Goal: Find specific page/section: Find specific page/section

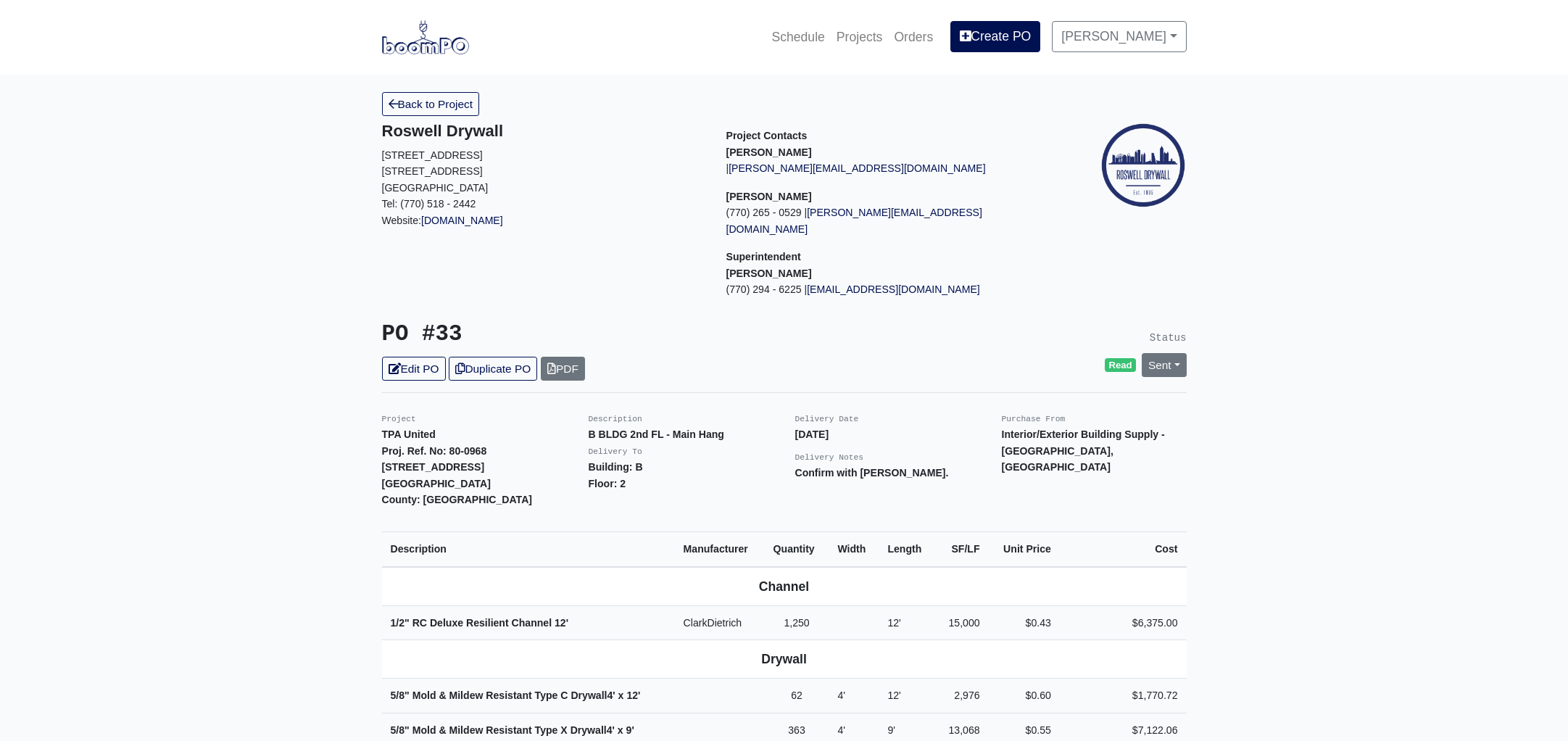
scroll to position [920, 0]
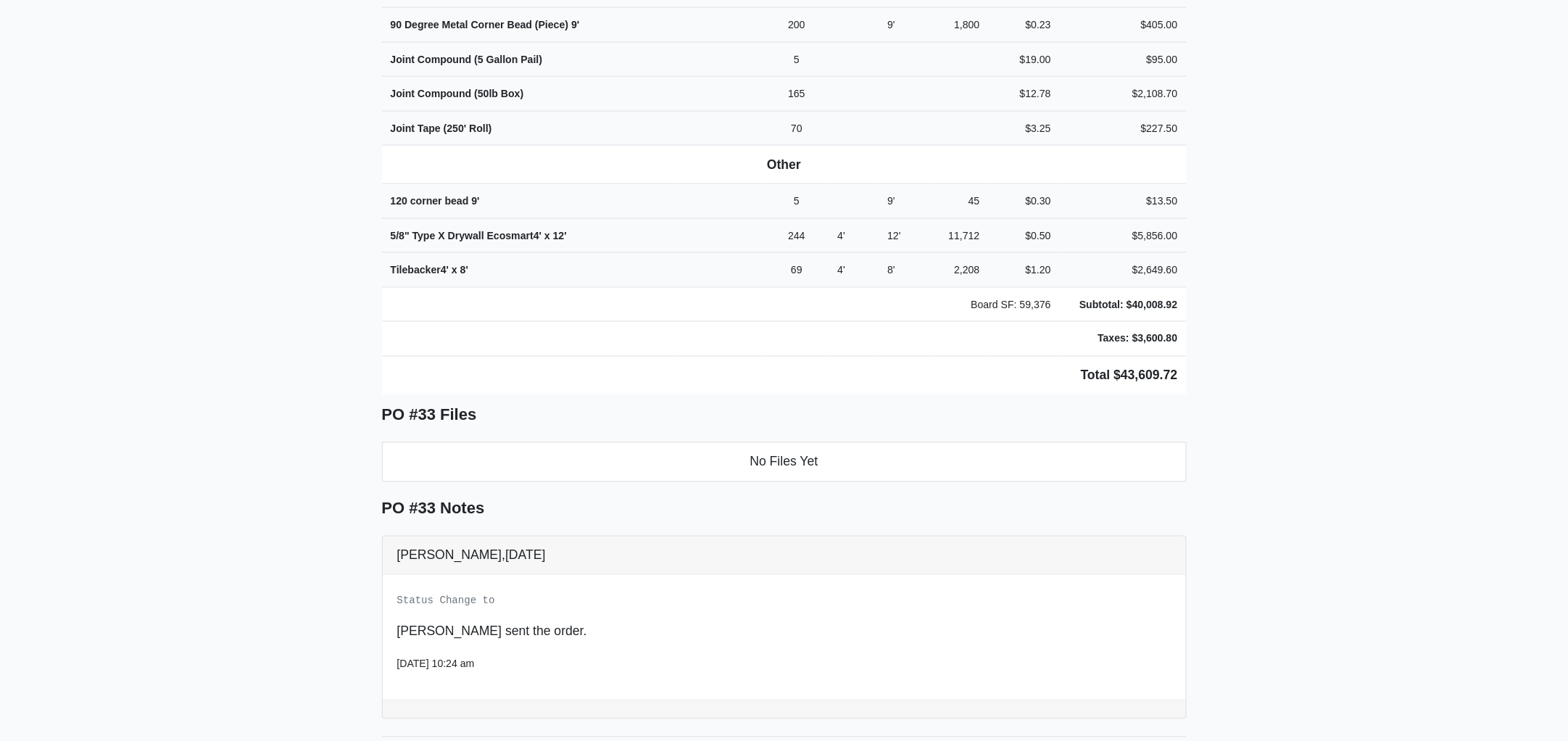
click at [600, 336] on td at bounding box center [721, 339] width 677 height 35
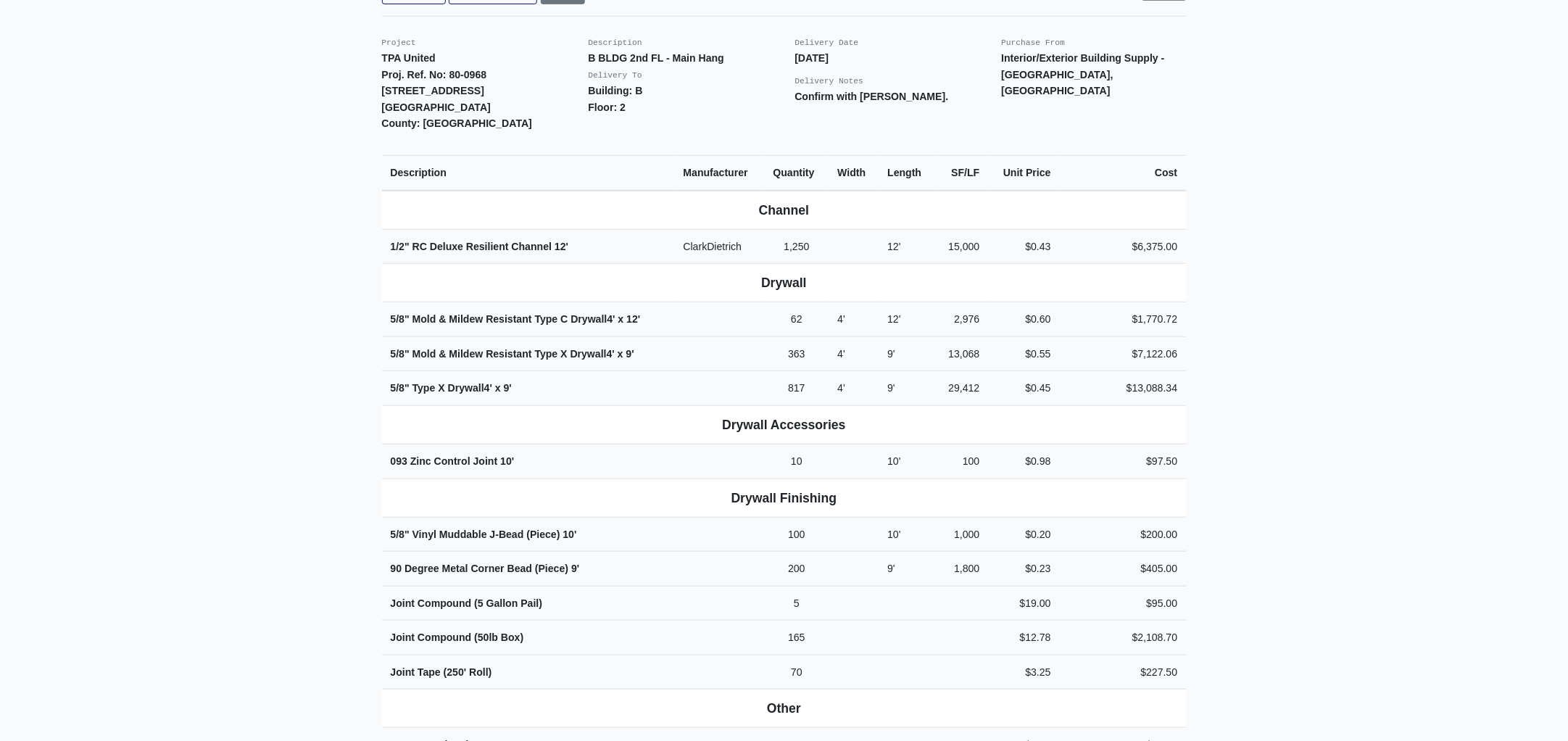
scroll to position [14, 0]
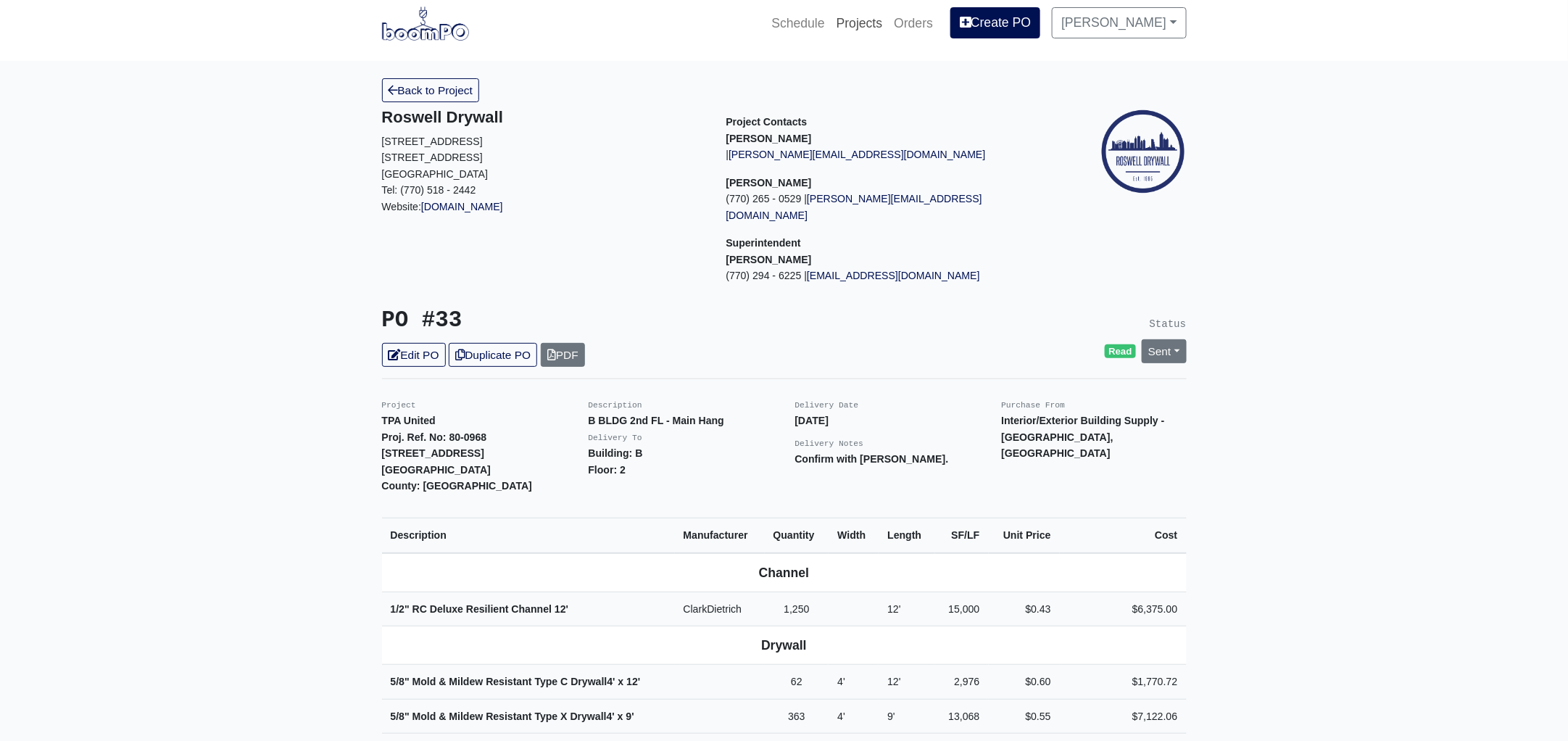
click at [867, 16] on link "Projects" at bounding box center [860, 22] width 58 height 32
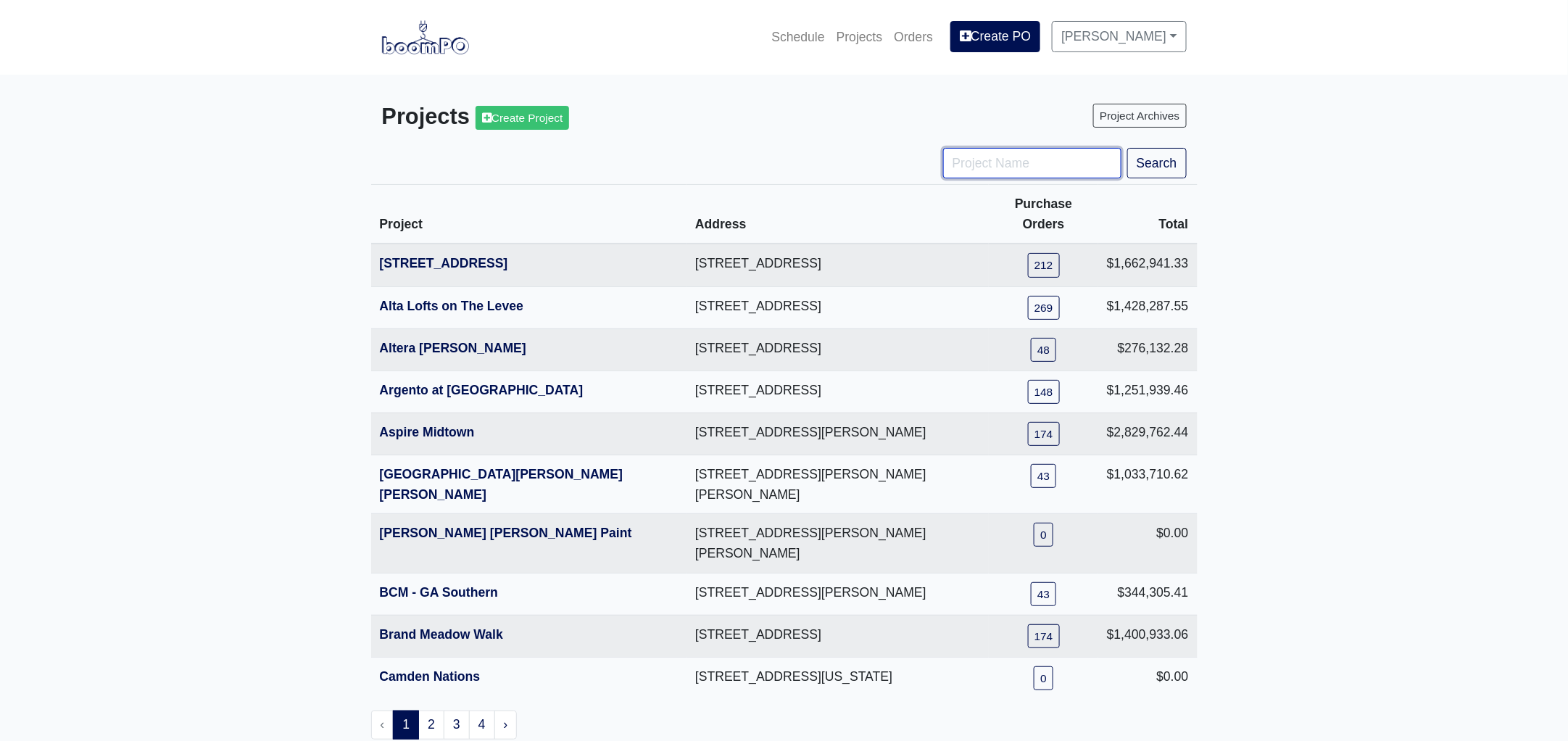
click at [1004, 160] on input "Project Name" at bounding box center [1032, 163] width 178 height 30
type input "engle"
click at [1127, 148] on button "Search" at bounding box center [1156, 163] width 60 height 30
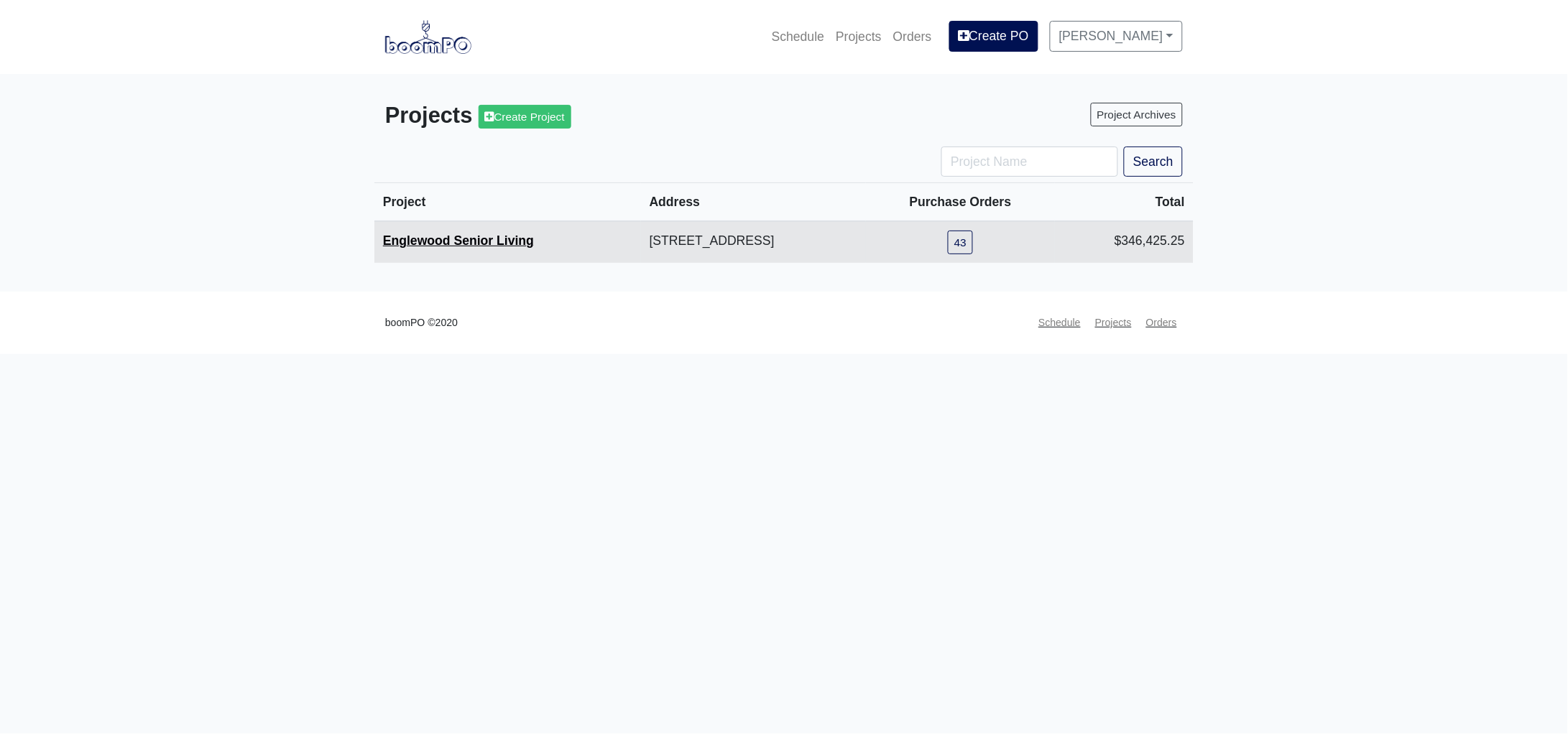
click at [444, 240] on link "Englewood Senior Living" at bounding box center [458, 240] width 151 height 15
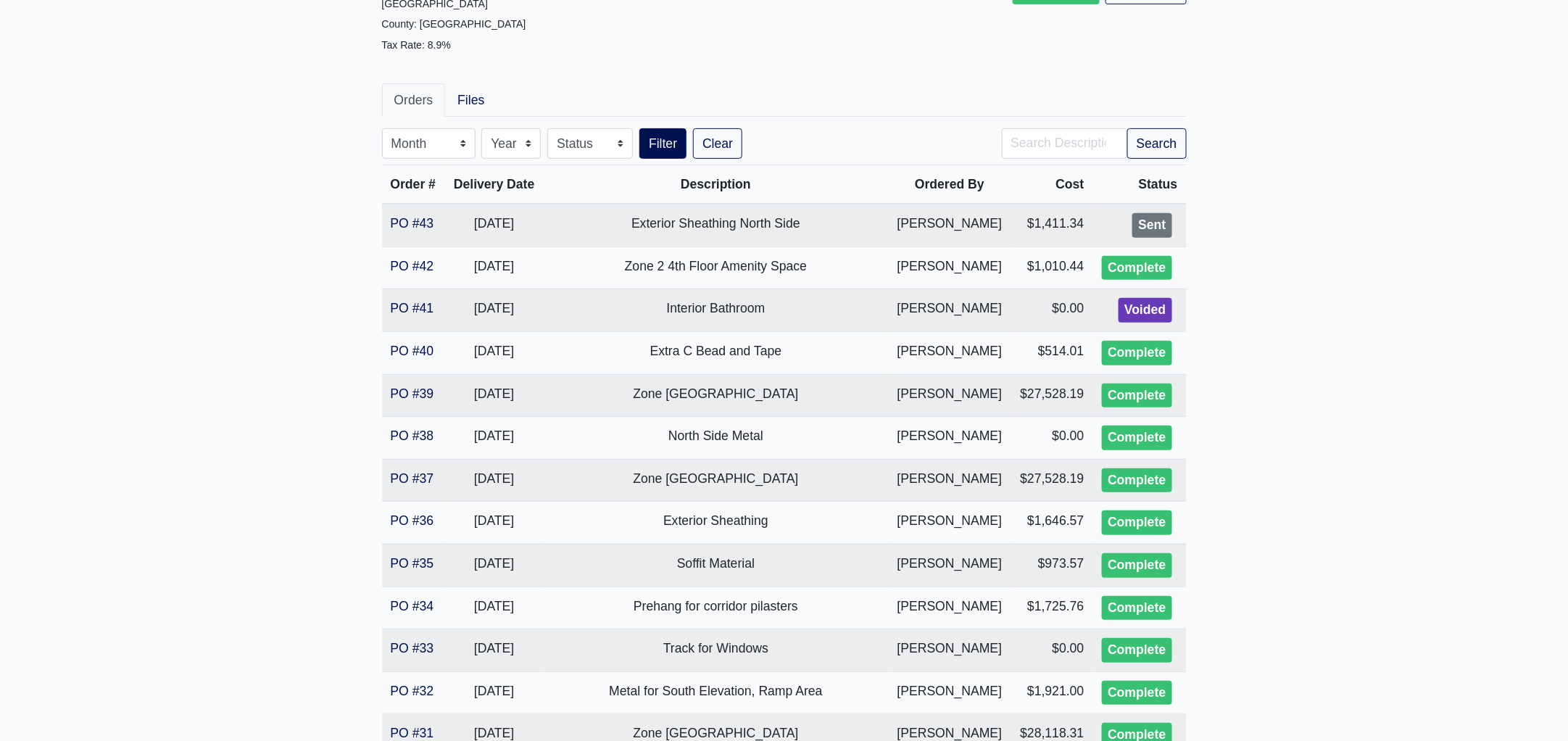
scroll to position [181, 0]
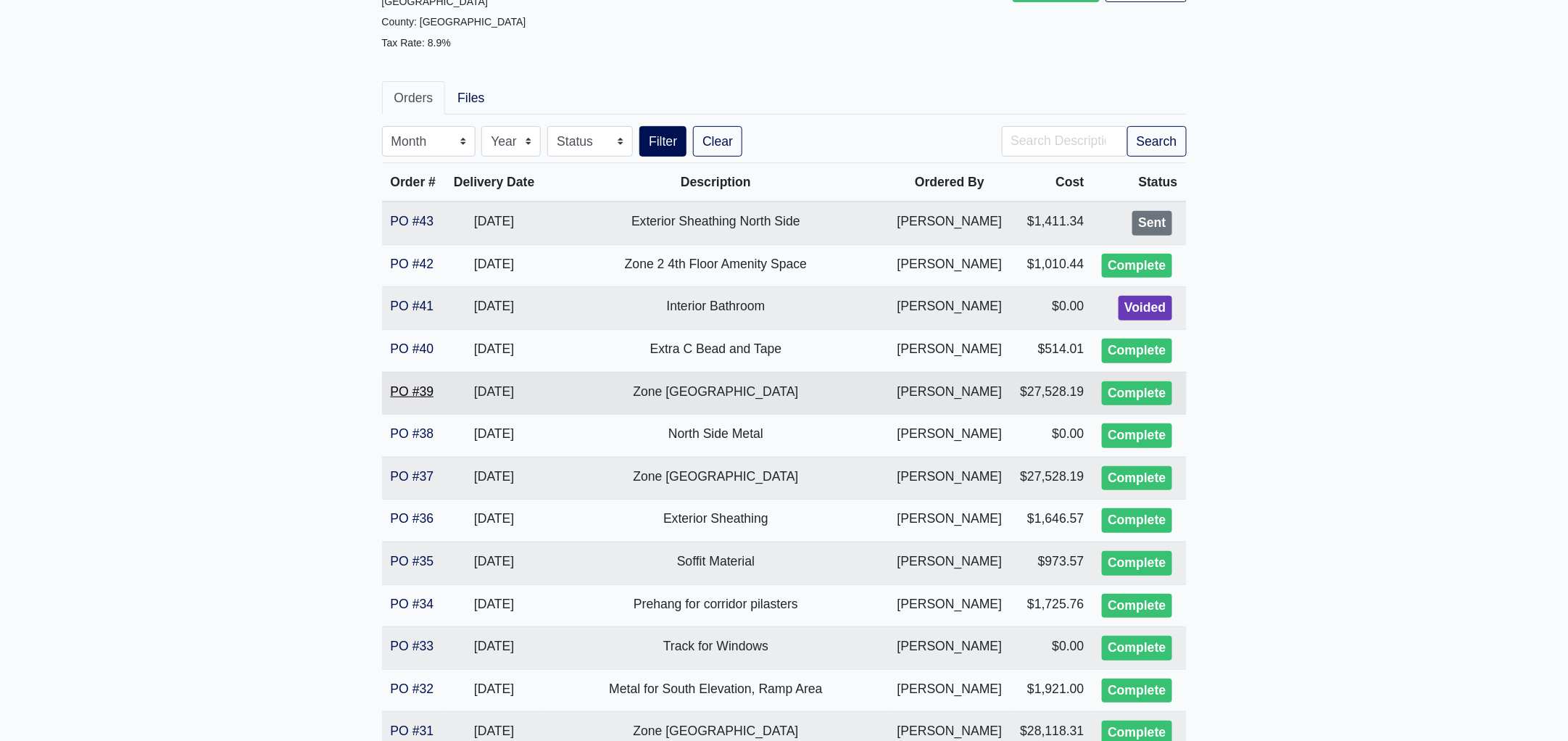
click at [425, 386] on link "PO #39" at bounding box center [412, 391] width 43 height 15
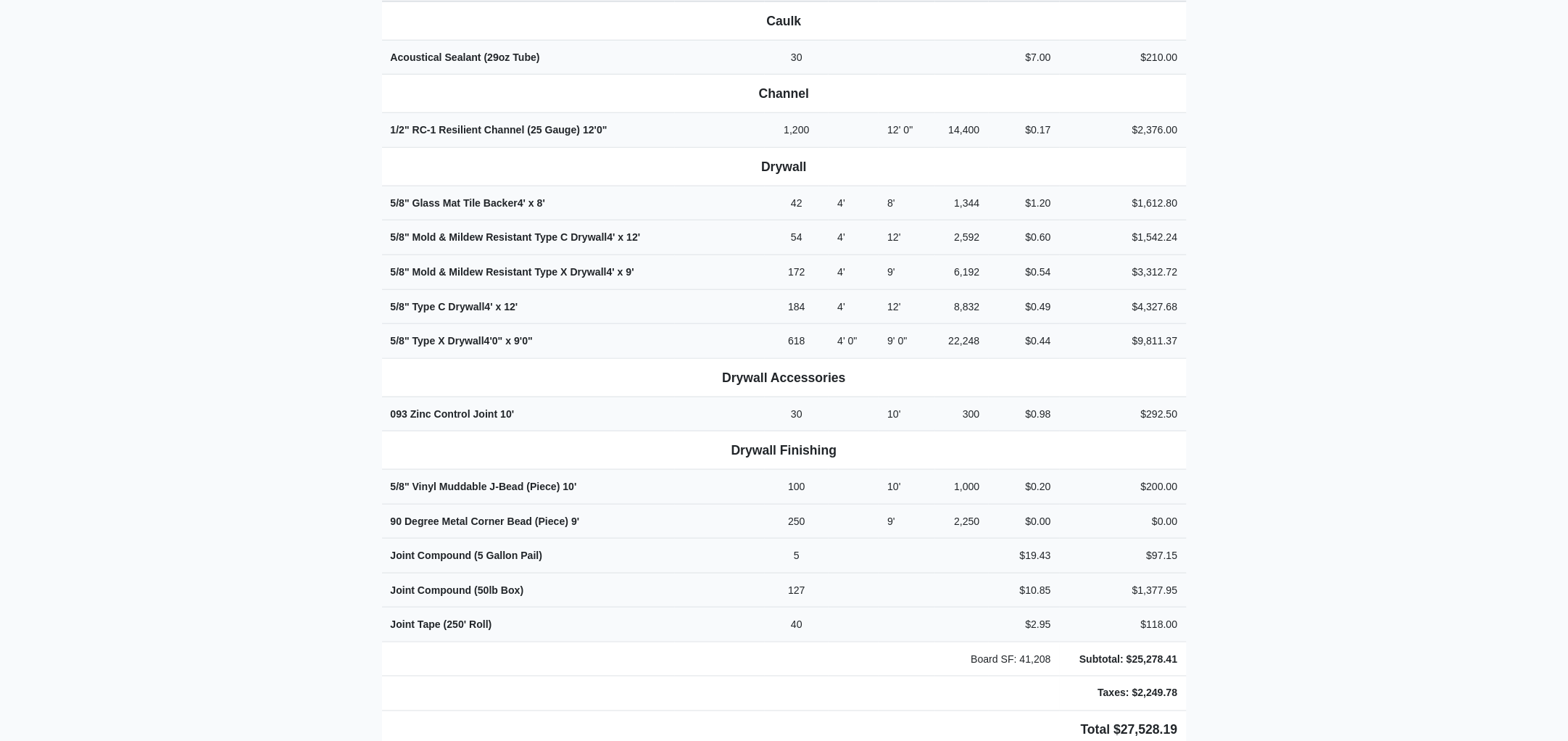
scroll to position [582, 0]
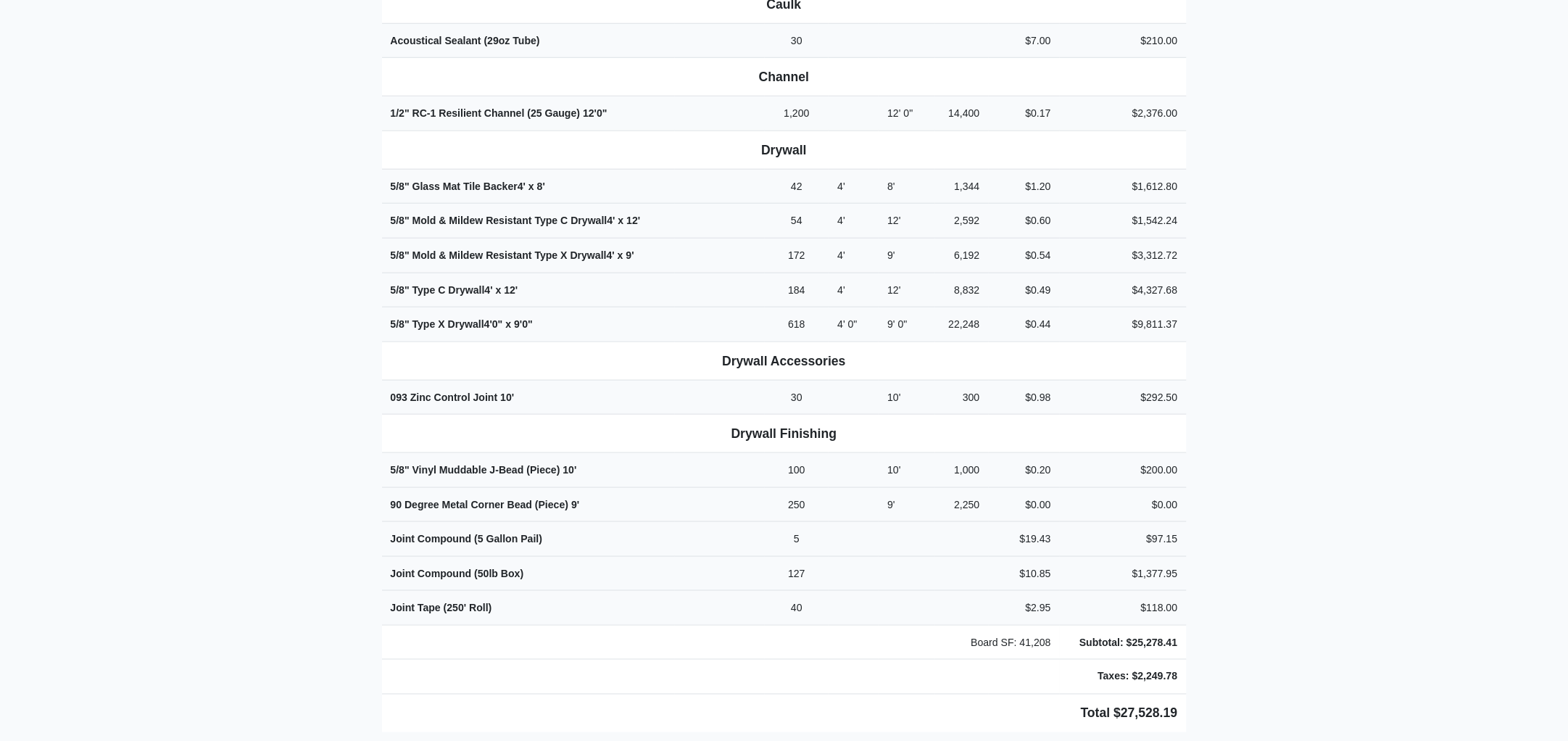
drag, startPoint x: 370, startPoint y: 214, endPoint x: 1380, endPoint y: 652, distance: 1100.9
click at [1380, 652] on main "Back to Project Roswell Drywall [STREET_ADDRESS] Tel: (770) 518 - 2442 Website:…" at bounding box center [784, 470] width 1568 height 1955
copy div "Project Englewood Senior Living Proj. Ref. No: 80-0970 [STREET_ADDRESS]: [GEOGR…"
